Goal: Find specific page/section: Find specific page/section

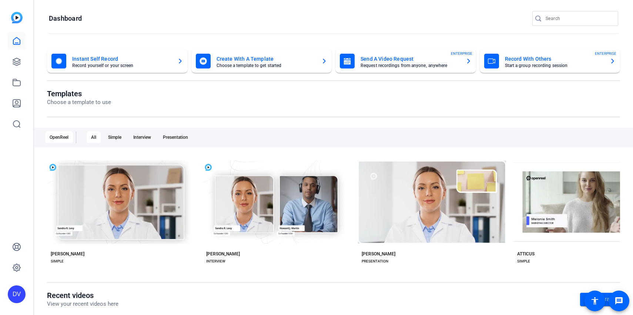
click at [566, 17] on input "Search" at bounding box center [579, 18] width 67 height 9
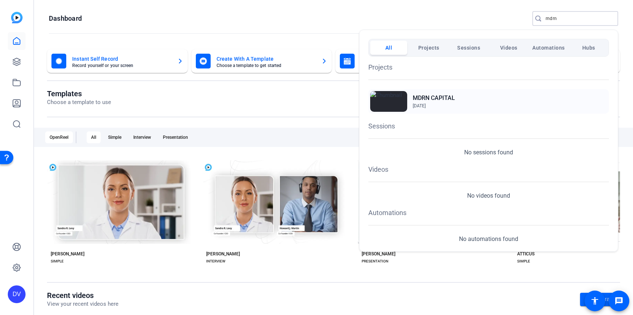
click at [501, 98] on div "MDRN CAPITAL [DATE]" at bounding box center [488, 101] width 241 height 24
click at [549, 16] on div at bounding box center [316, 157] width 633 height 315
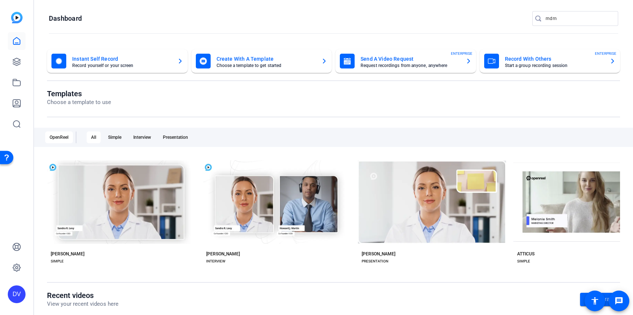
click at [549, 16] on input "mdrn" at bounding box center [579, 18] width 67 height 9
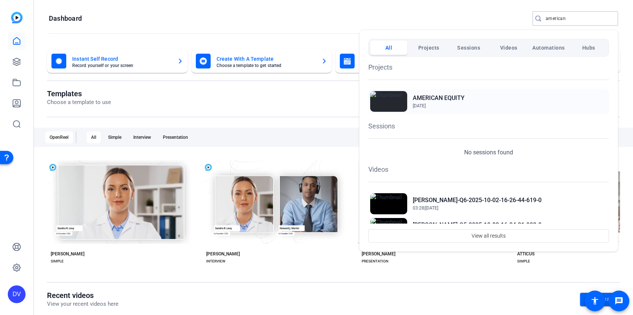
type input "american"
click at [409, 100] on div "AMERICAN EQUITY [DATE]" at bounding box center [488, 101] width 241 height 24
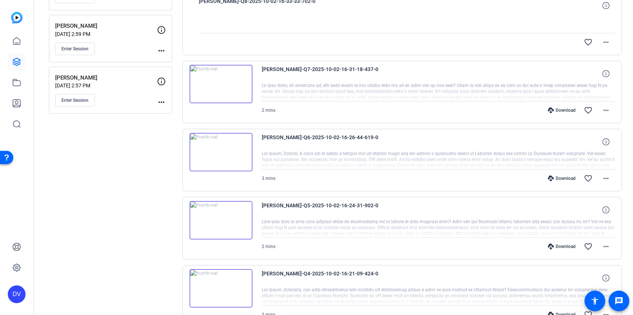
scroll to position [570, 0]
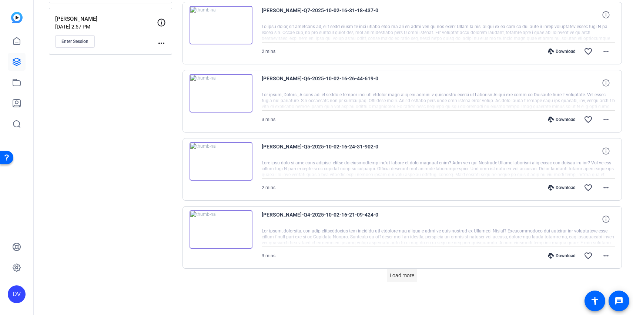
click at [392, 279] on span "Load more" at bounding box center [402, 276] width 24 height 8
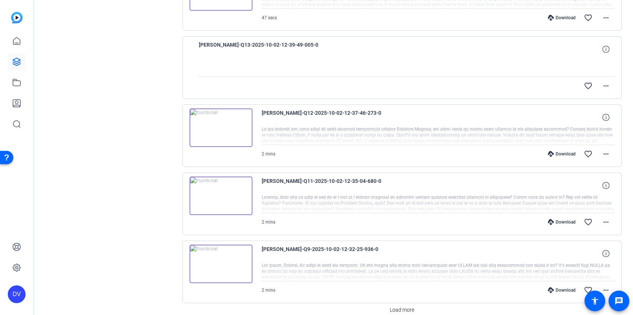
scroll to position [1251, 0]
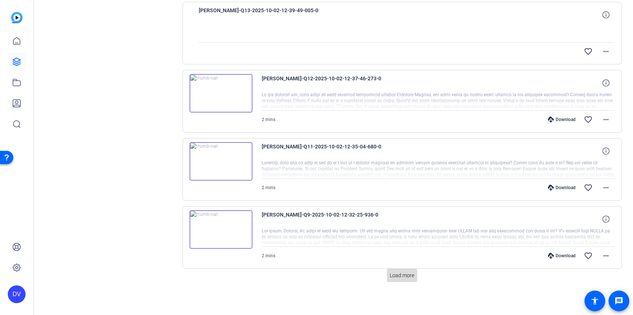
click at [401, 272] on span "Load more" at bounding box center [402, 276] width 24 height 8
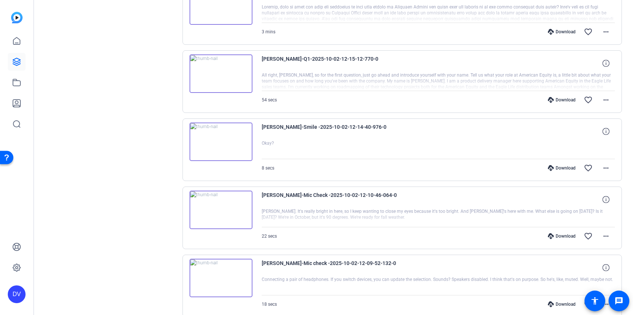
scroll to position [1932, 0]
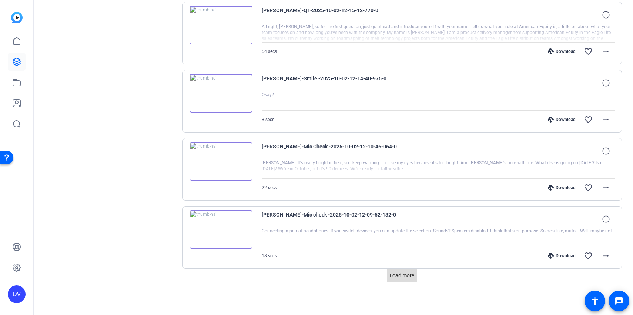
click at [402, 276] on span "Load more" at bounding box center [402, 276] width 24 height 8
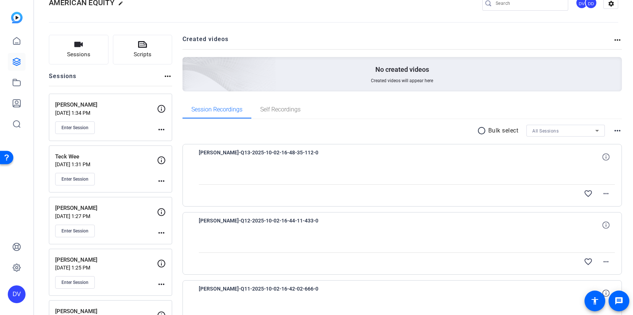
scroll to position [0, 0]
